Goal: Check status: Check status

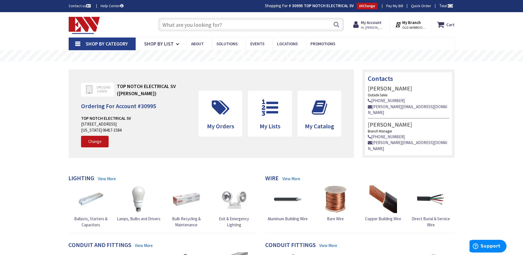
click at [162, 19] on input "text" at bounding box center [251, 25] width 186 height 14
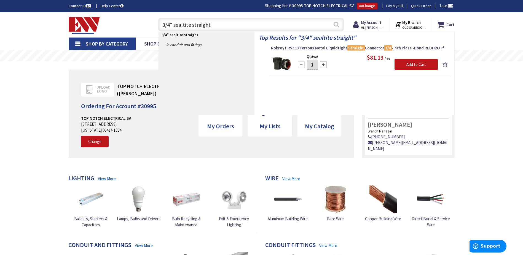
type input "3/4" sealtite straight"
click at [336, 24] on button "Search" at bounding box center [336, 24] width 7 height 12
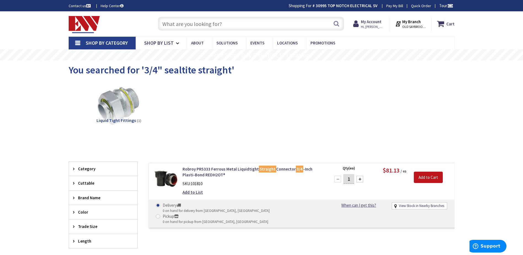
click at [111, 121] on span "Liquid Tight Fittings" at bounding box center [115, 120] width 39 height 6
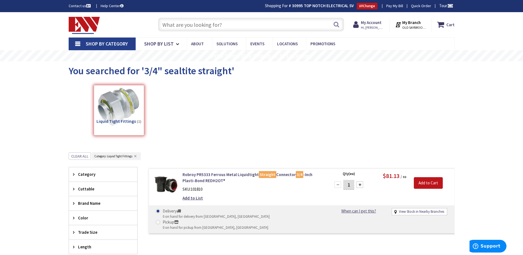
click at [162, 21] on input "text" at bounding box center [251, 25] width 186 height 14
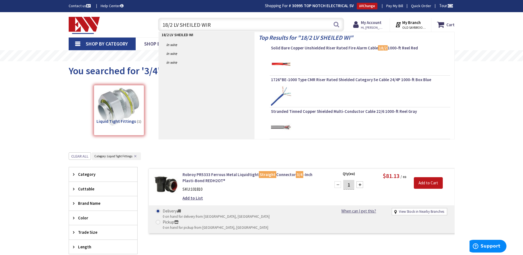
type input "18/2 LV SHEILED WIRE"
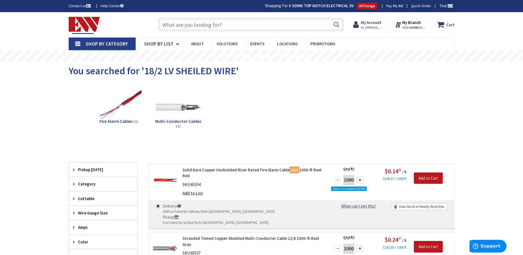
click at [181, 25] on input "text" at bounding box center [251, 25] width 186 height 14
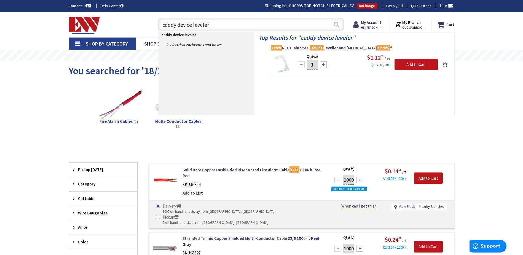
type input "caddy device leveler"
click at [338, 25] on button "Search" at bounding box center [336, 24] width 7 height 12
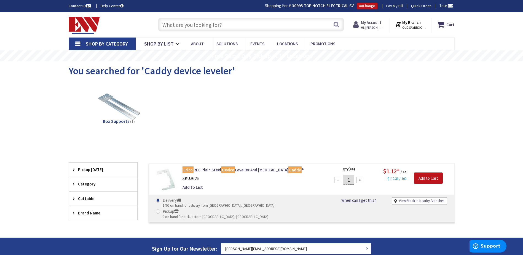
click at [371, 25] on strong "My Account" at bounding box center [371, 22] width 21 height 5
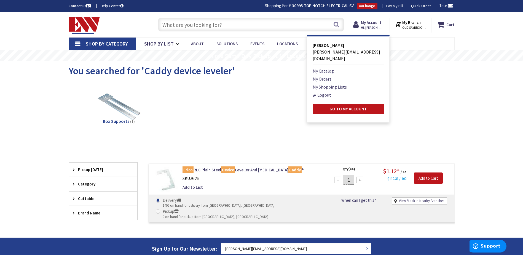
click at [336, 76] on li "My Orders" at bounding box center [348, 79] width 71 height 7
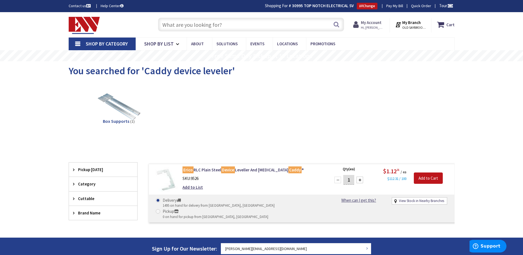
click at [374, 22] on strong "My Account" at bounding box center [371, 22] width 21 height 5
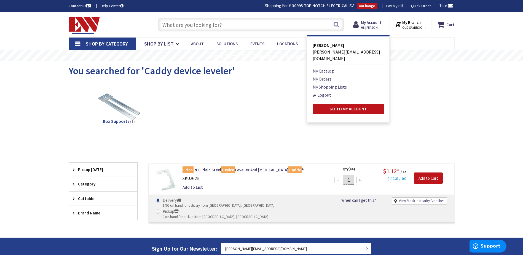
click at [329, 76] on link "My Orders" at bounding box center [322, 79] width 19 height 7
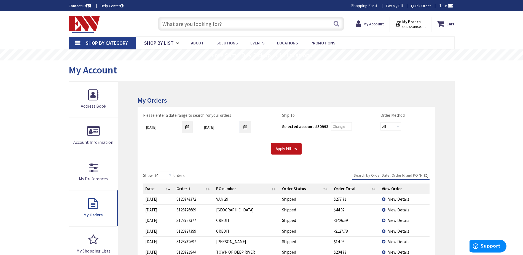
click at [393, 209] on span "View Details" at bounding box center [398, 209] width 21 height 5
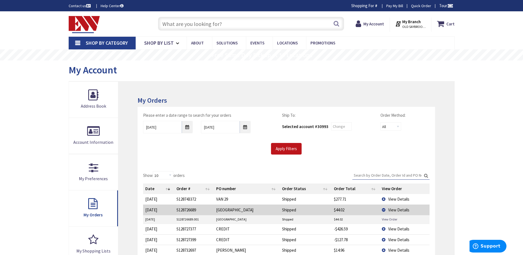
click at [393, 218] on link "View Order" at bounding box center [389, 219] width 15 height 5
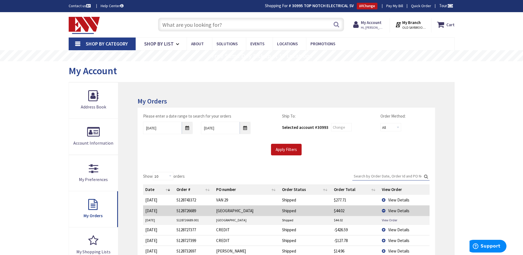
click at [78, 25] on img at bounding box center [84, 25] width 31 height 17
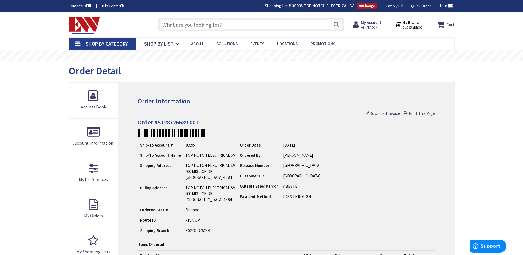
drag, startPoint x: 422, startPoint y: 115, endPoint x: 126, endPoint y: 207, distance: 309.8
click at [422, 115] on span "Print This Page" at bounding box center [422, 113] width 26 height 5
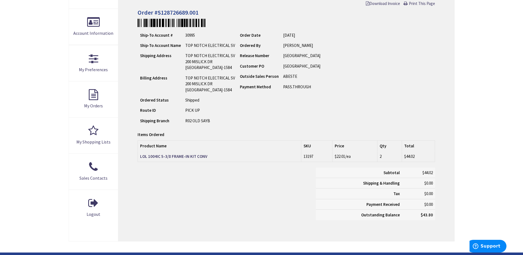
scroll to position [110, 0]
